Goal: Use online tool/utility: Use online tool/utility

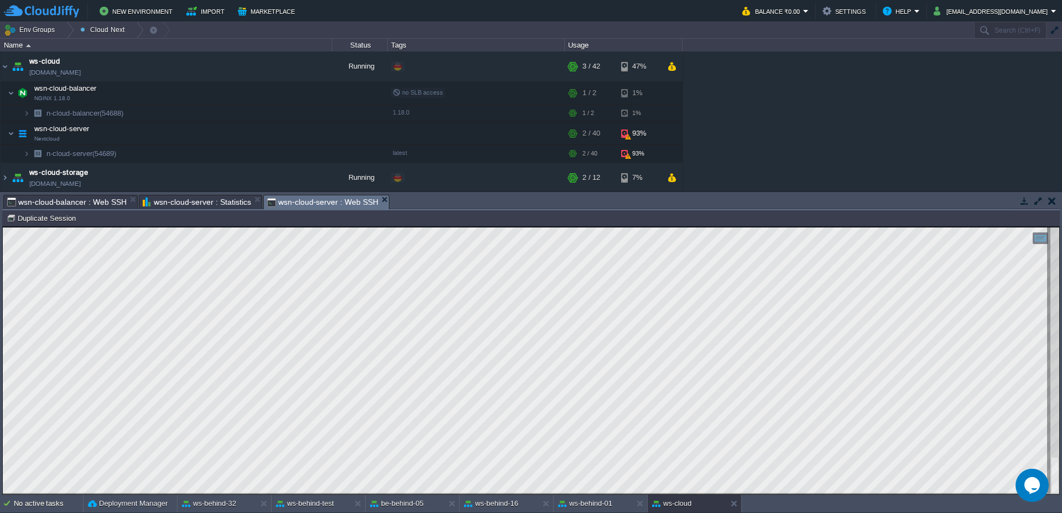
click at [157, 205] on span "wsn-cloud-server : Statistics" at bounding box center [197, 201] width 108 height 13
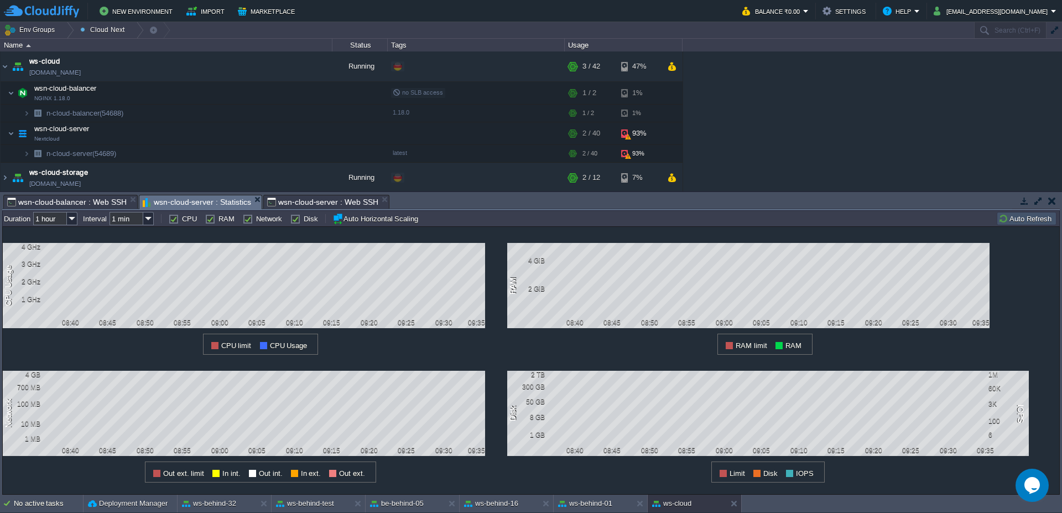
click at [1012, 226] on div "1 CPU Usage 4 GHz 3 GHz 2 GHz 1 GHz 08:40 08:45 08:50 08:55 09:00 09:05 09:10 0…" at bounding box center [531, 360] width 1058 height 268
click at [1013, 219] on button "Auto Refresh" at bounding box center [1027, 219] width 56 height 10
click at [738, 508] on button at bounding box center [736, 503] width 11 height 11
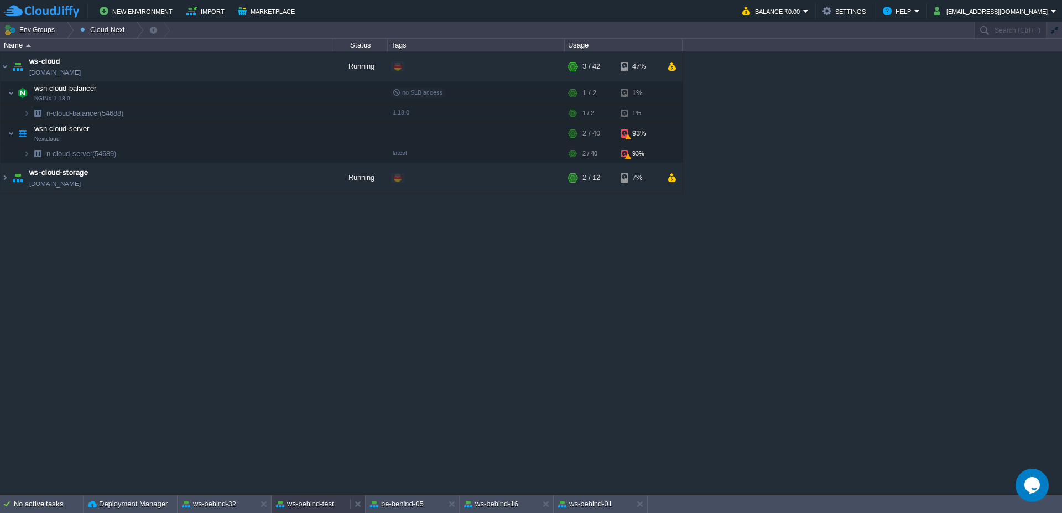
click at [306, 501] on button "ws-behind-test" at bounding box center [305, 504] width 58 height 11
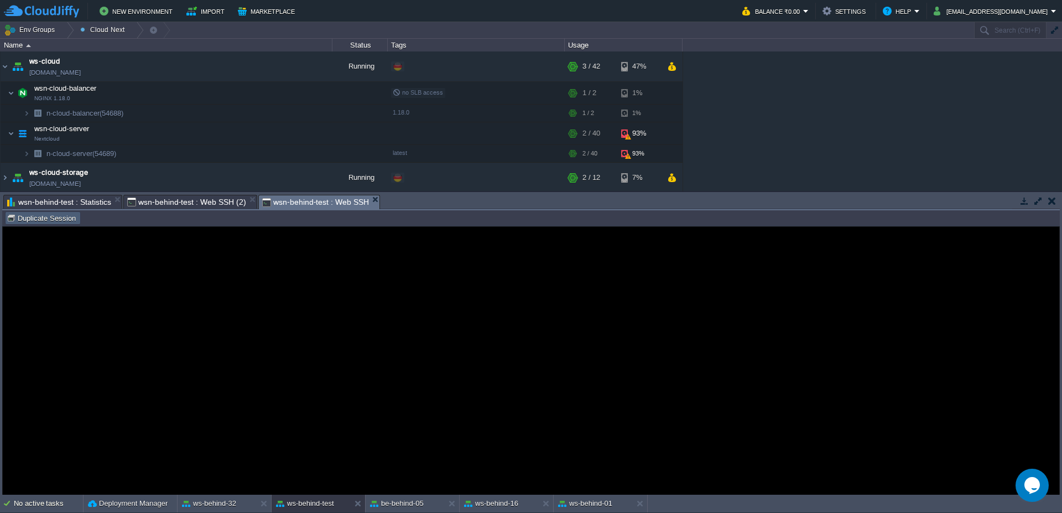
click at [61, 218] on button "Duplicate Session" at bounding box center [43, 218] width 72 height 10
type input "#000000"
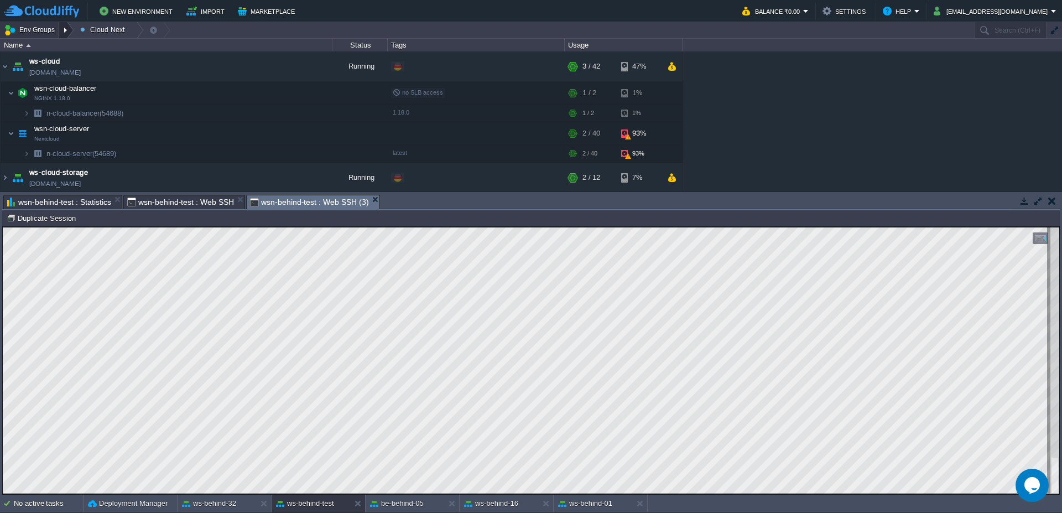
click at [70, 29] on div at bounding box center [66, 30] width 15 height 16
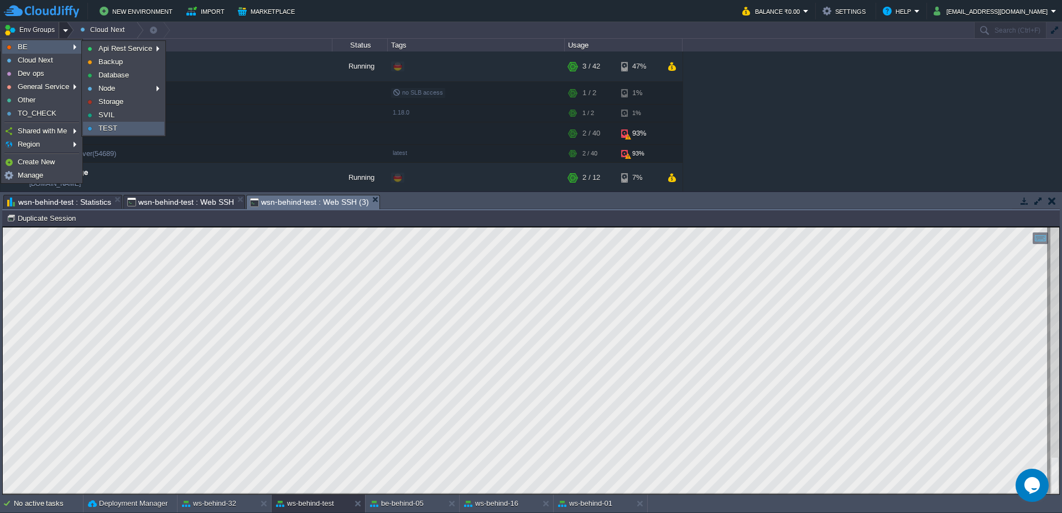
click at [106, 128] on span "TEST" at bounding box center [108, 128] width 19 height 8
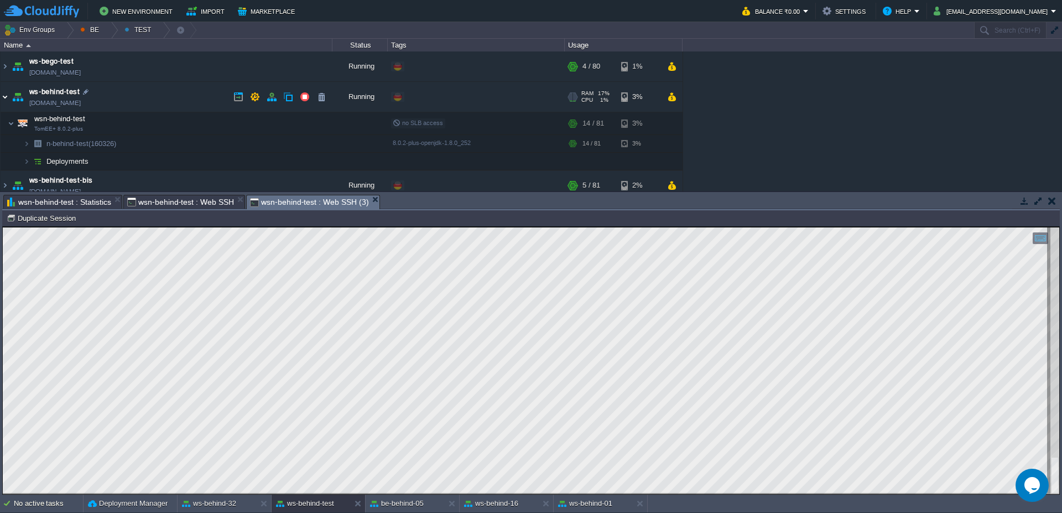
click at [1, 100] on img at bounding box center [5, 97] width 9 height 30
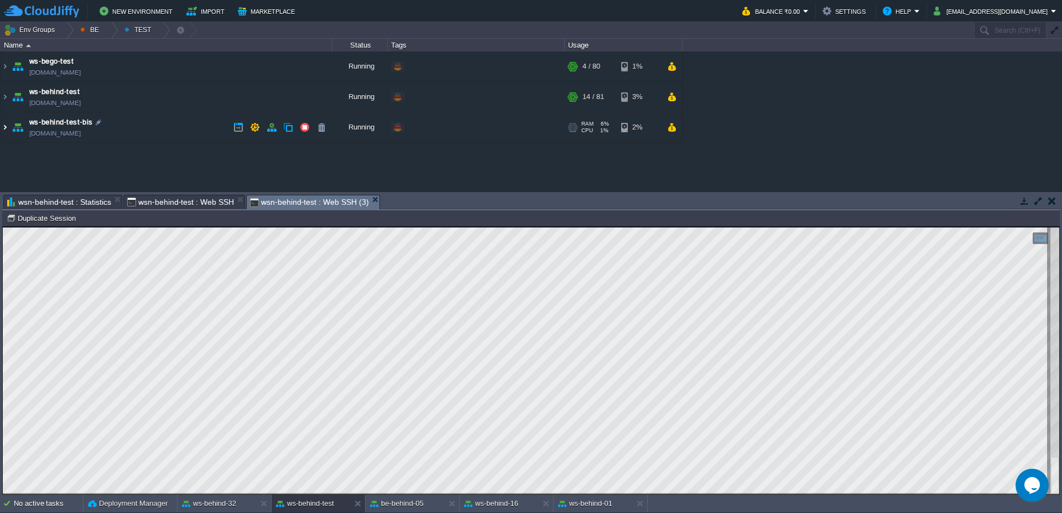
click at [1, 120] on img at bounding box center [5, 127] width 9 height 30
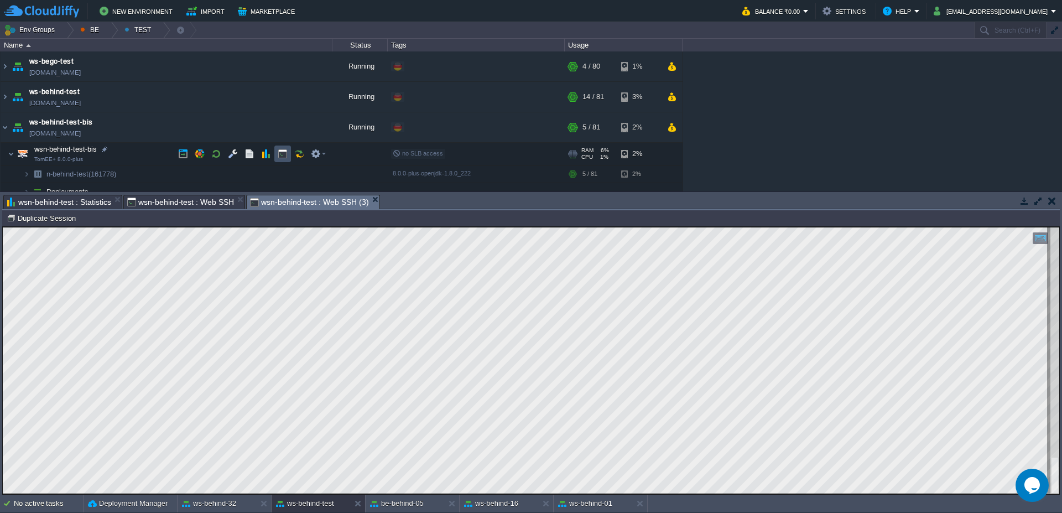
click at [278, 155] on button "button" at bounding box center [283, 154] width 10 height 10
